Goal: Find specific page/section: Find specific page/section

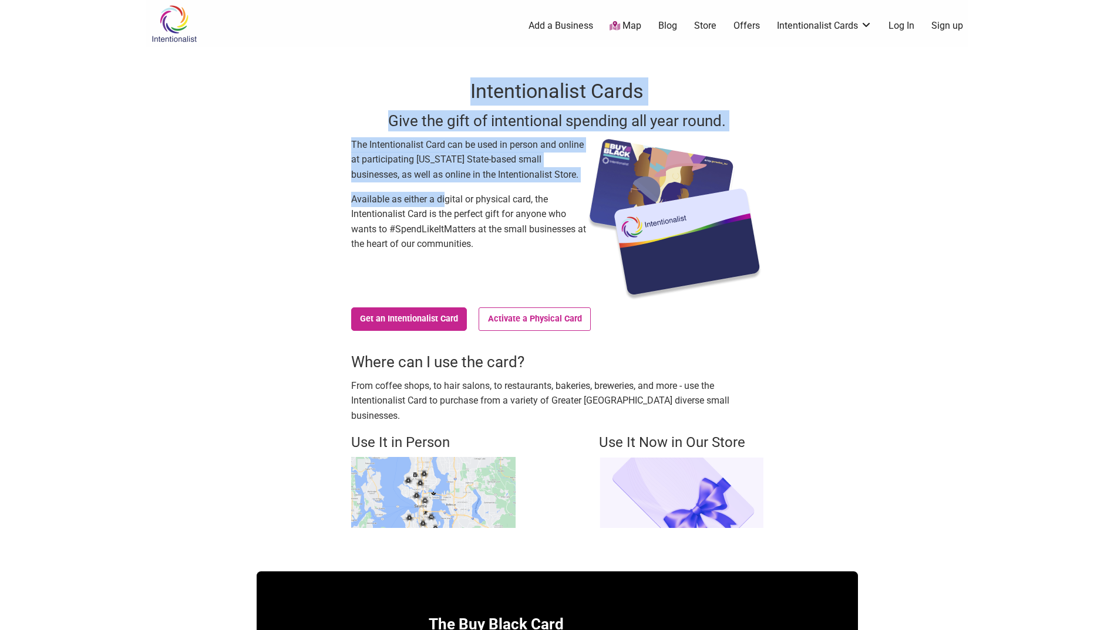
drag, startPoint x: 335, startPoint y: 137, endPoint x: 444, endPoint y: 191, distance: 121.0
click at [444, 191] on div "Intentionalist Cards Give the gift of intentional spending all year round. The …" at bounding box center [557, 303] width 601 height 512
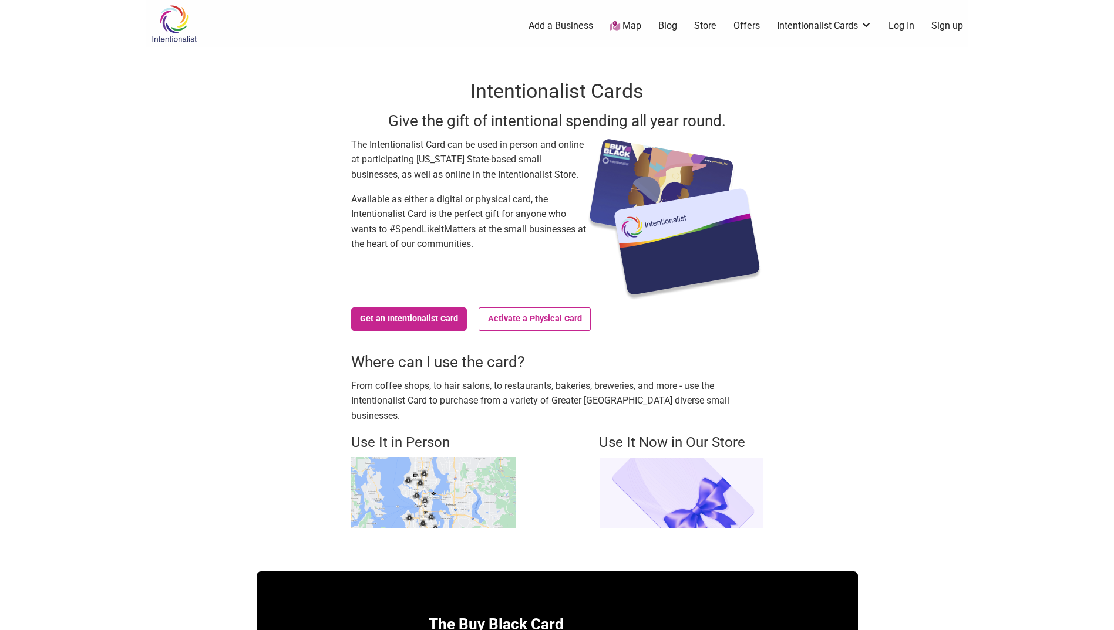
click at [297, 135] on div "Intentionalist Cards Give the gift of intentional spending all year round. The …" at bounding box center [557, 303] width 601 height 512
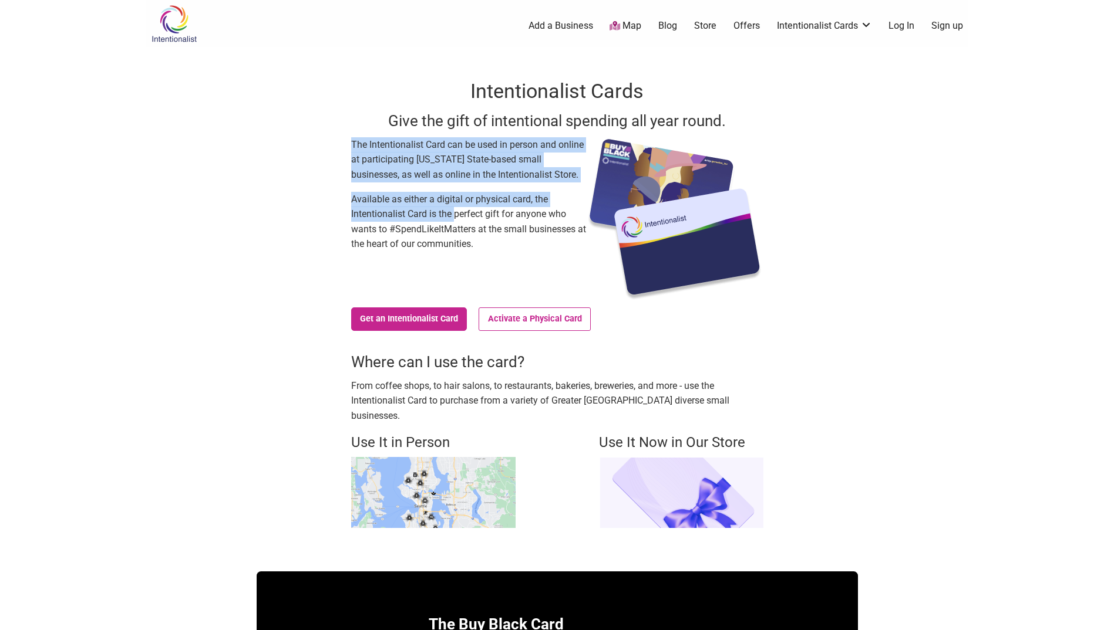
drag, startPoint x: 339, startPoint y: 142, endPoint x: 456, endPoint y: 211, distance: 135.3
click at [456, 211] on div "Intentionalist Cards Give the gift of intentional spending all year round. The …" at bounding box center [557, 303] width 601 height 512
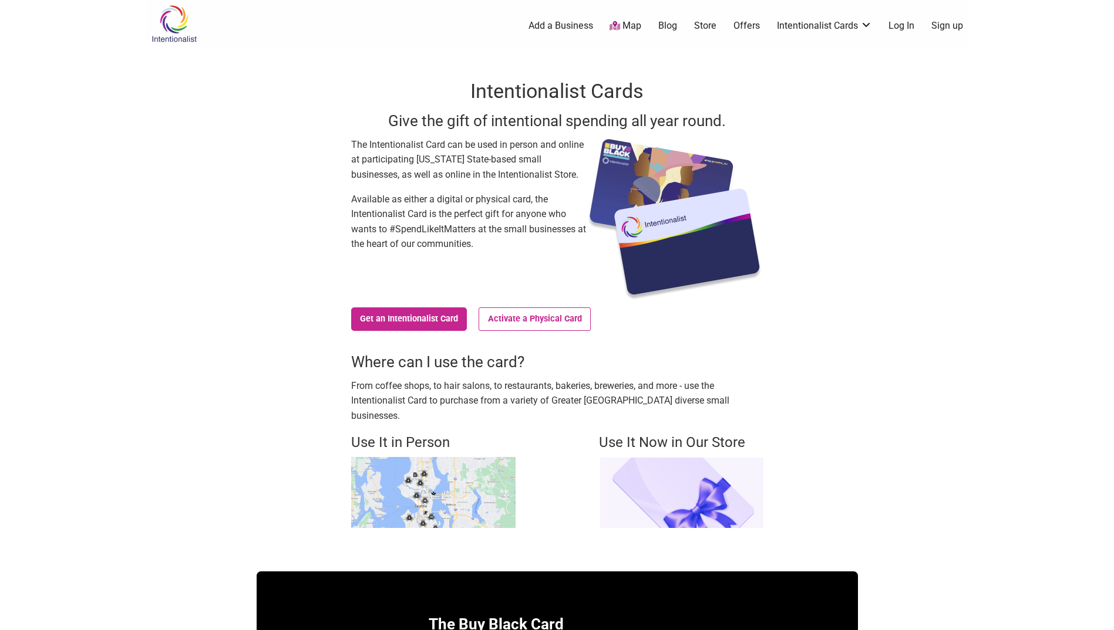
drag, startPoint x: 456, startPoint y: 211, endPoint x: 494, endPoint y: 257, distance: 60.0
click at [494, 257] on div "The Intentionalist Card can be used in person and online at participating [US_S…" at bounding box center [468, 219] width 235 height 164
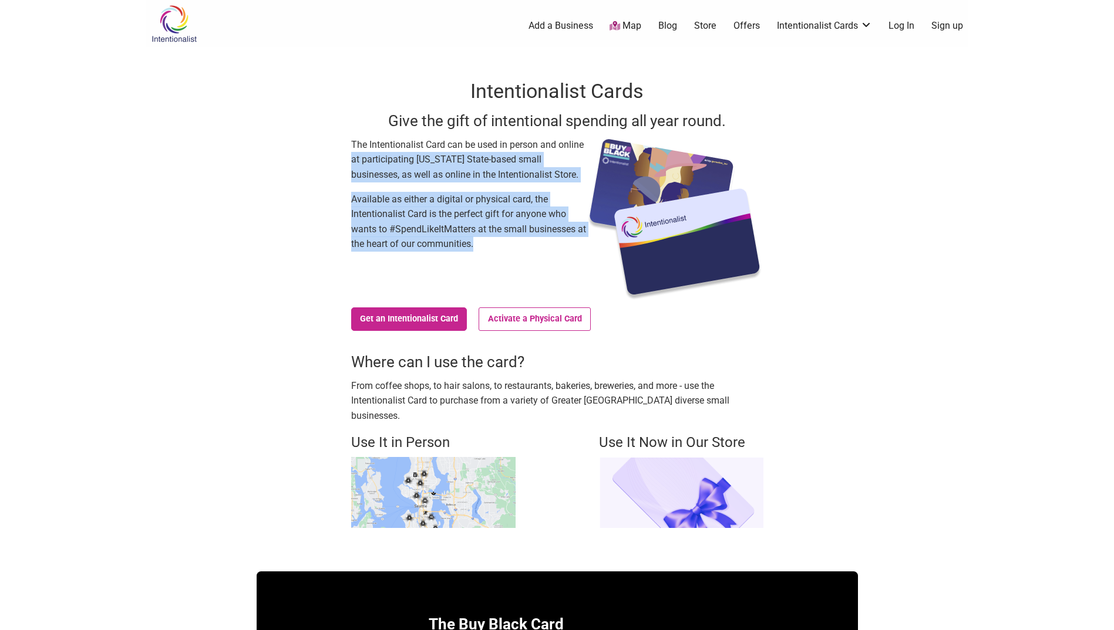
drag, startPoint x: 491, startPoint y: 237, endPoint x: 315, endPoint y: 159, distance: 192.6
click at [315, 159] on div "Intentionalist Cards Give the gift of intentional spending all year round. The …" at bounding box center [557, 303] width 601 height 512
click at [315, 160] on div "Intentionalist Cards Give the gift of intentional spending all year round. The …" at bounding box center [557, 303] width 601 height 512
click at [315, 168] on div "Intentionalist Cards Give the gift of intentional spending all year round. The …" at bounding box center [557, 303] width 601 height 512
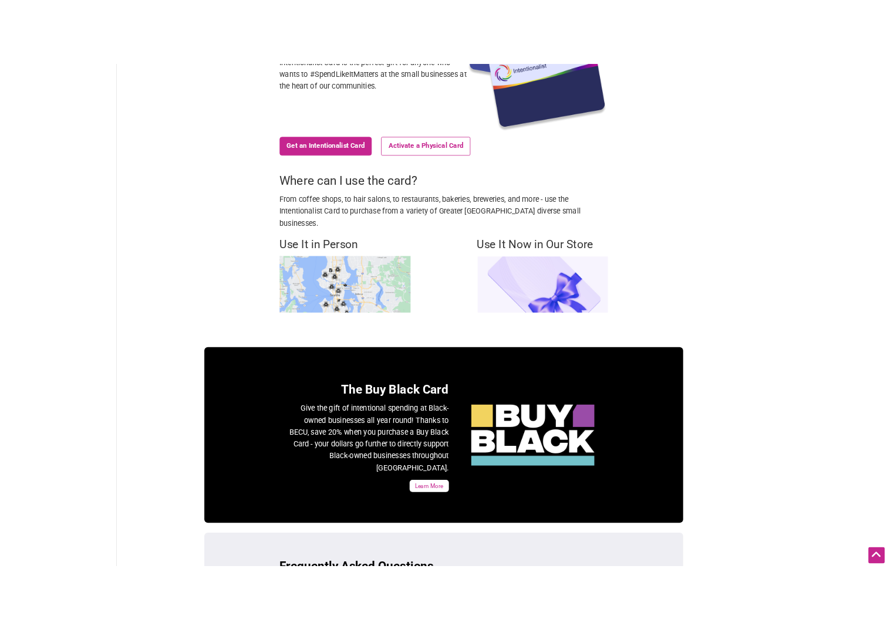
scroll to position [235, 0]
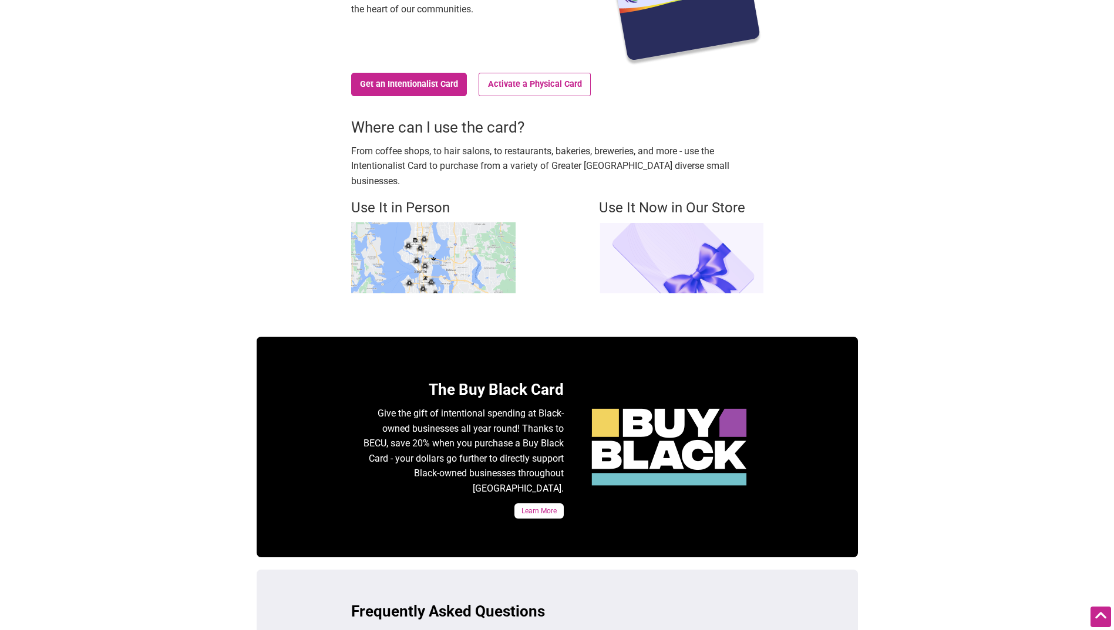
click at [421, 252] on img at bounding box center [433, 257] width 164 height 71
click at [434, 247] on img at bounding box center [433, 257] width 164 height 71
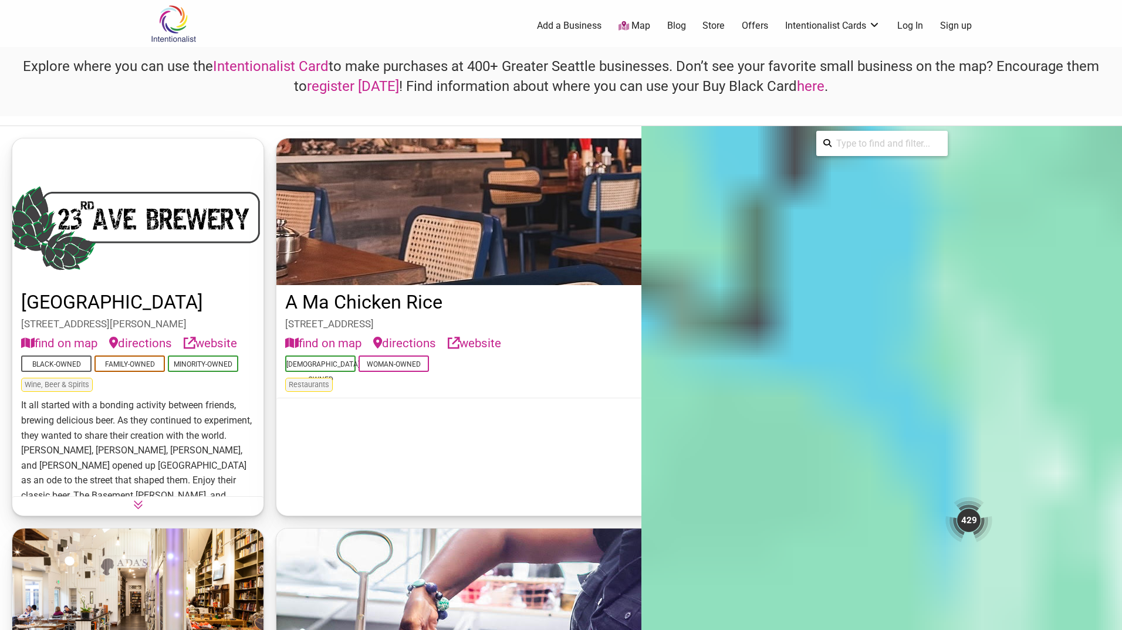
drag, startPoint x: 380, startPoint y: 456, endPoint x: 366, endPoint y: 243, distance: 213.5
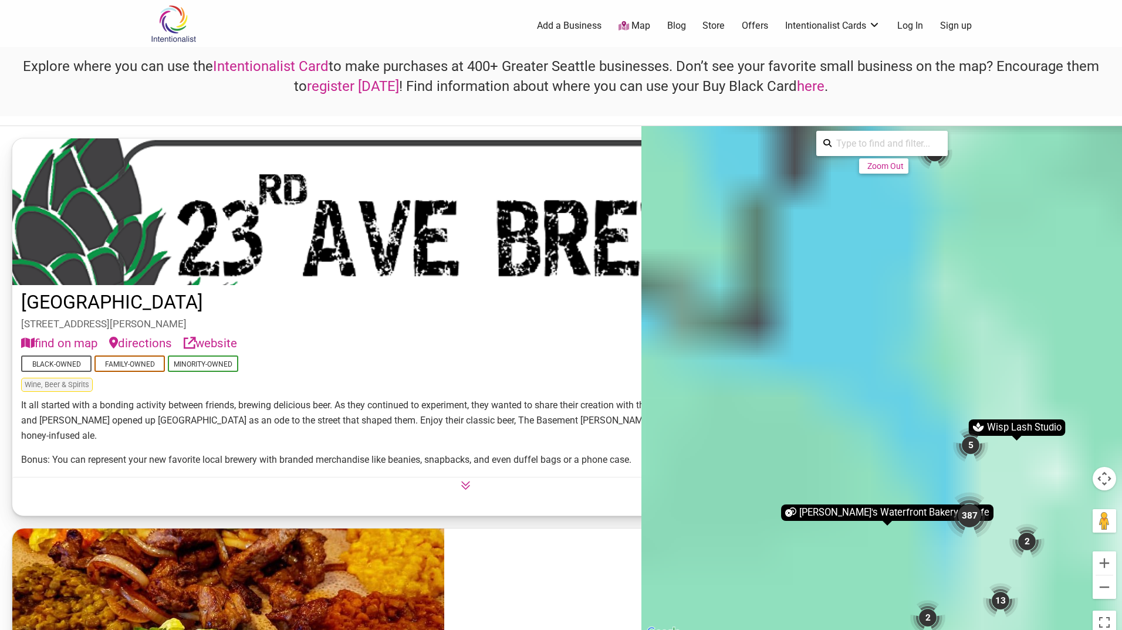
scroll to position [352, 0]
